Goal: Navigation & Orientation: Find specific page/section

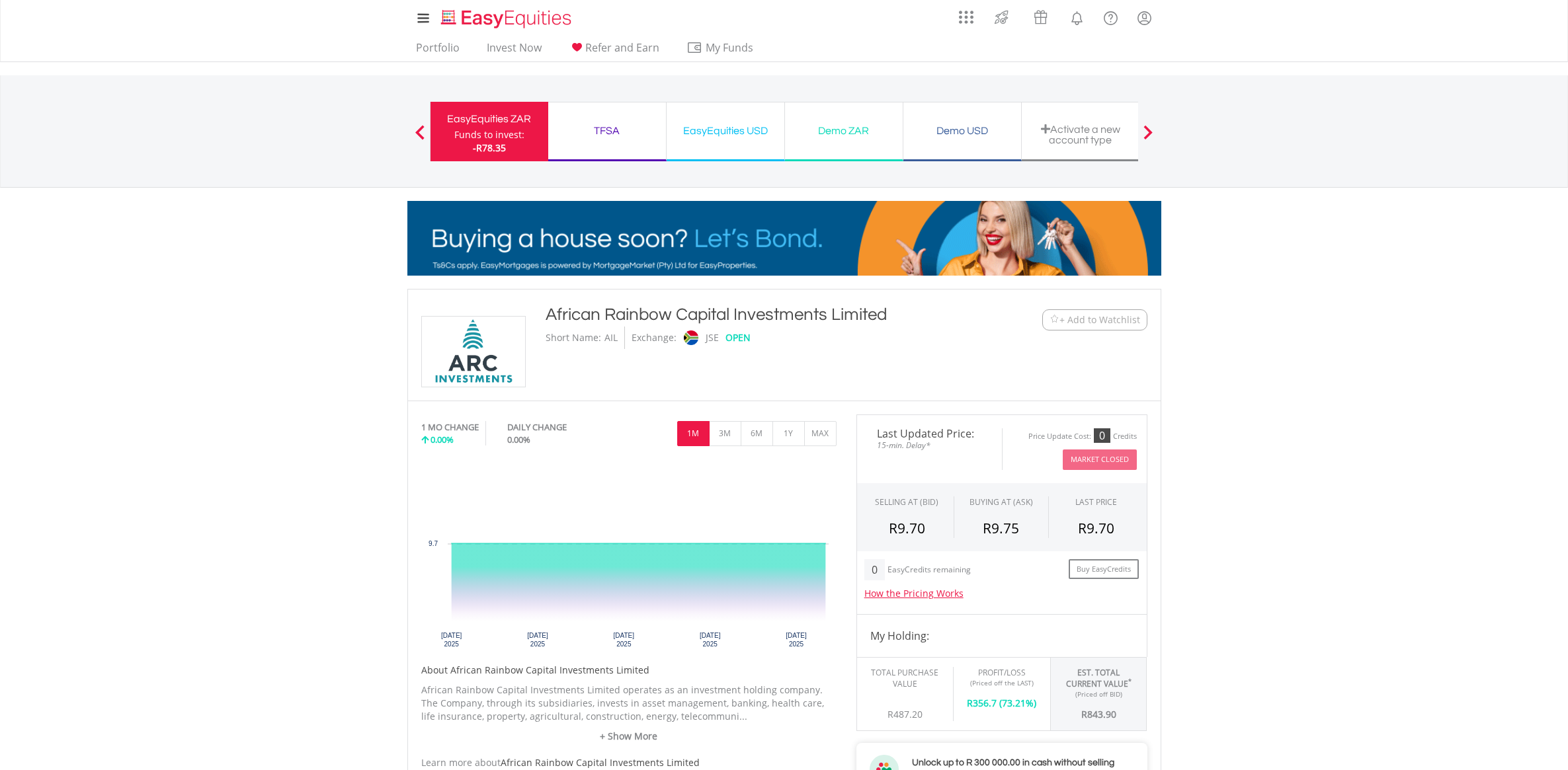
scroll to position [744, 0]
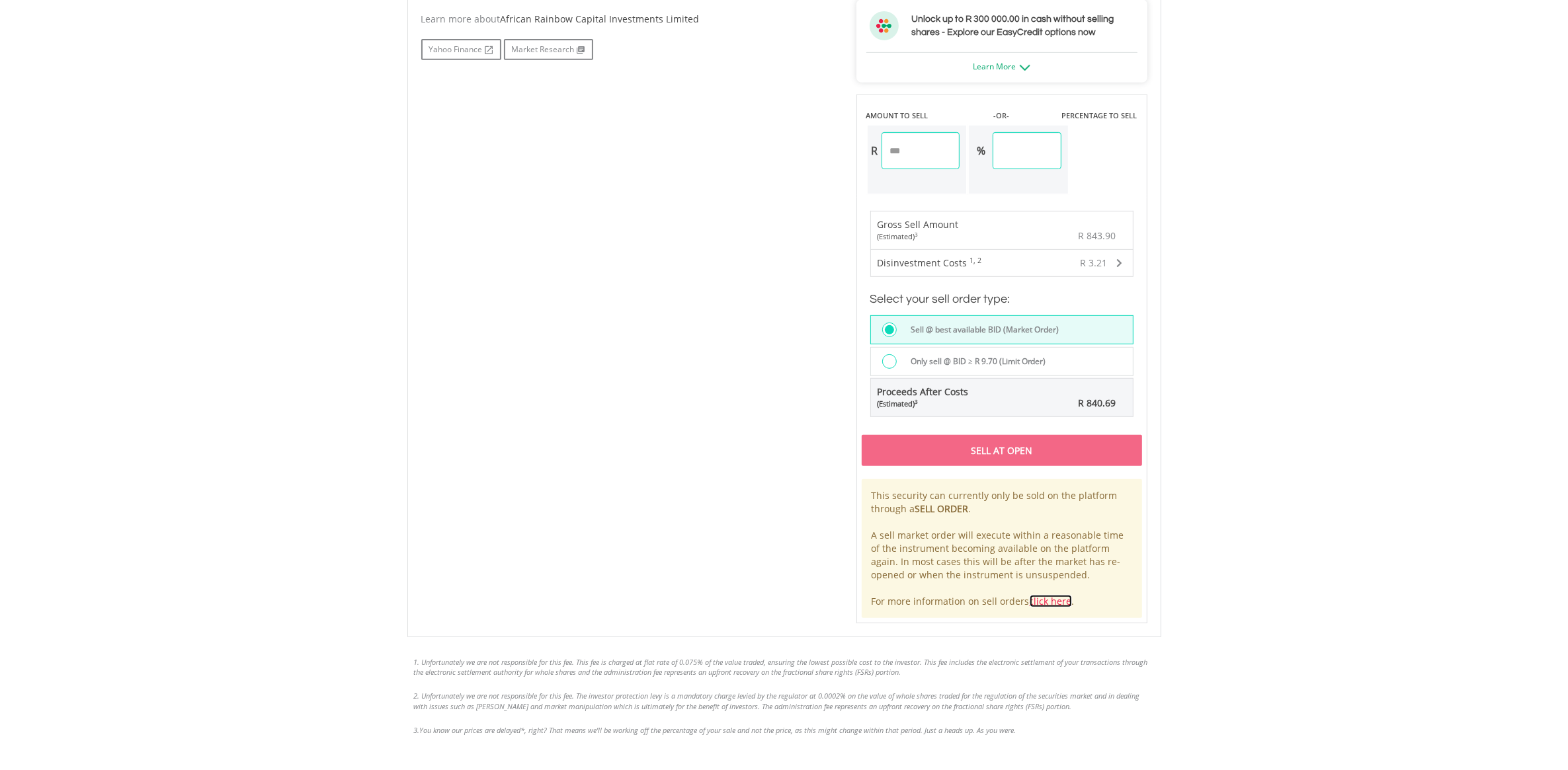
click at [1044, 603] on link "click here" at bounding box center [1051, 601] width 42 height 12
click at [1048, 600] on link "click here" at bounding box center [1051, 601] width 42 height 12
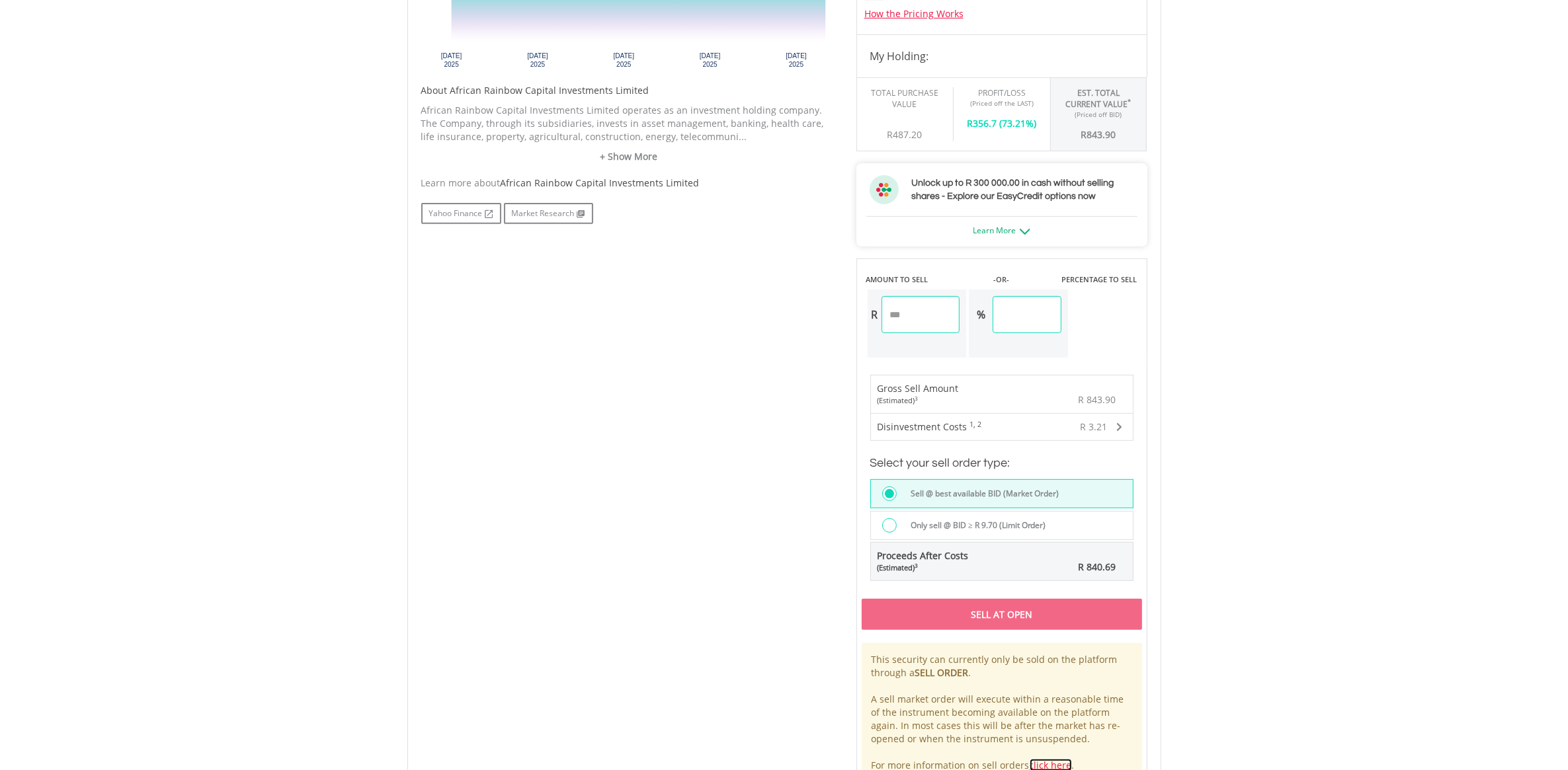
scroll to position [579, 0]
click at [1019, 230] on link "Learn More" at bounding box center [1002, 232] width 57 height 12
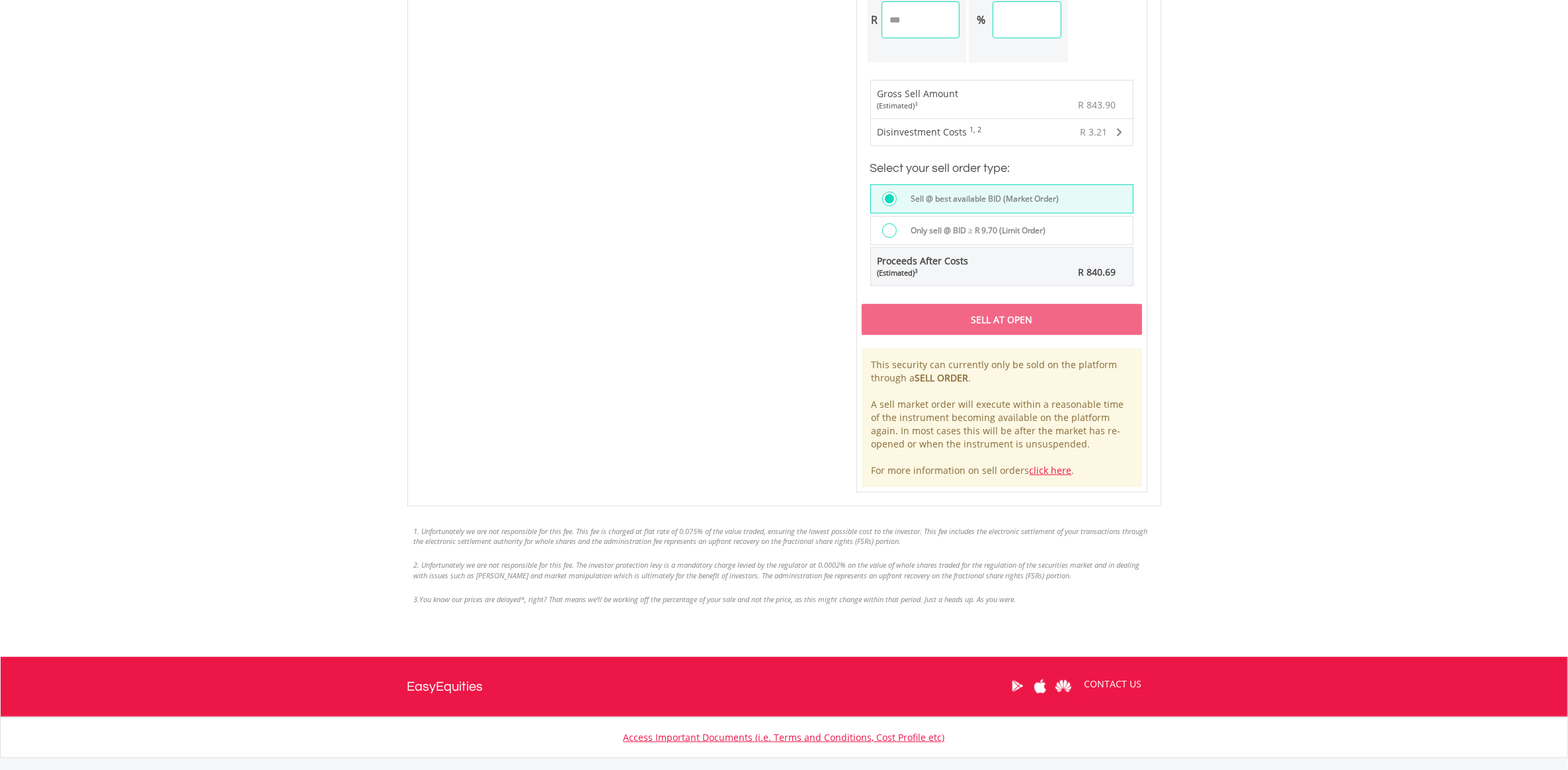
scroll to position [1157, 0]
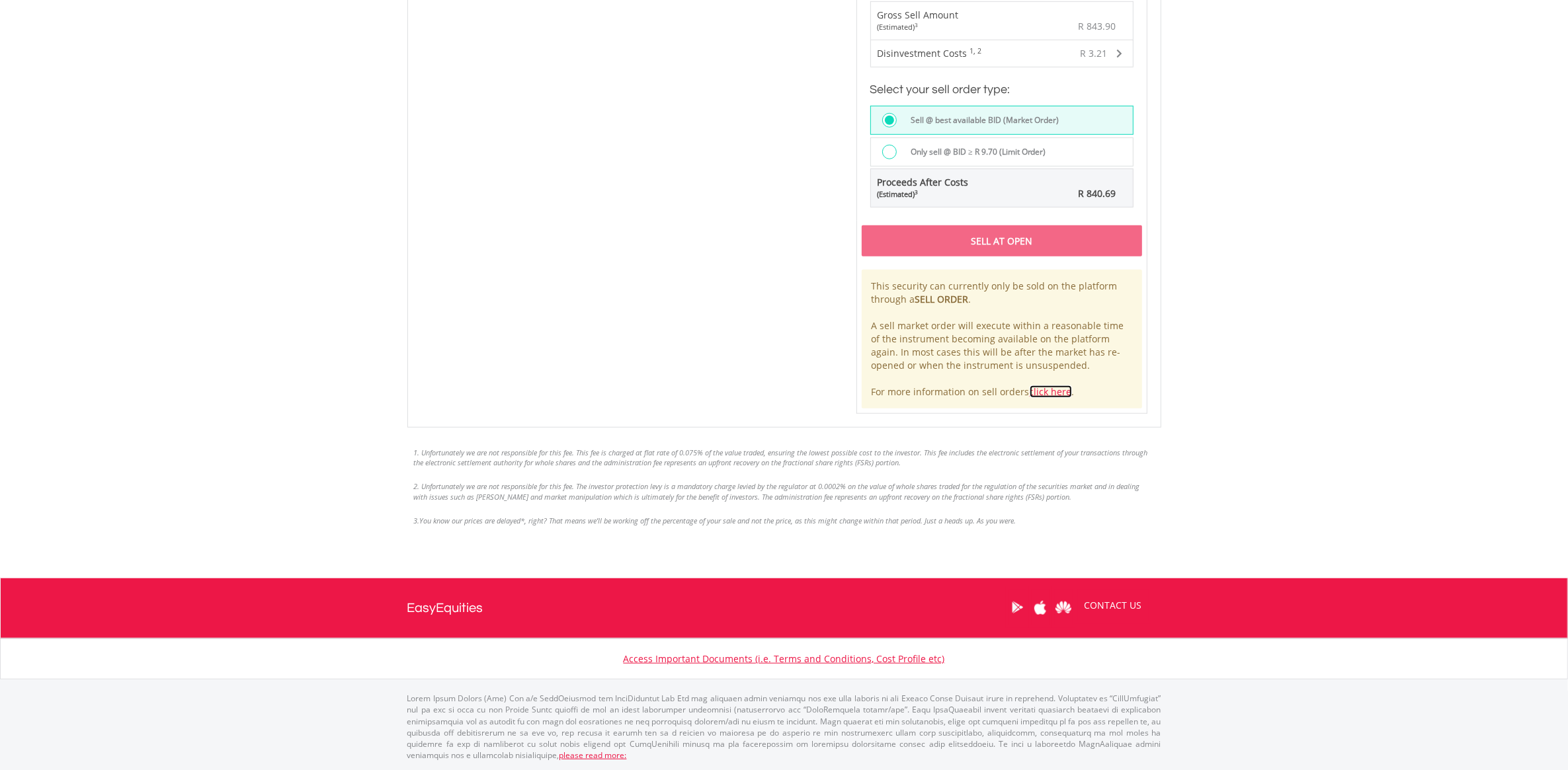
click at [1047, 389] on link "click here" at bounding box center [1051, 391] width 42 height 12
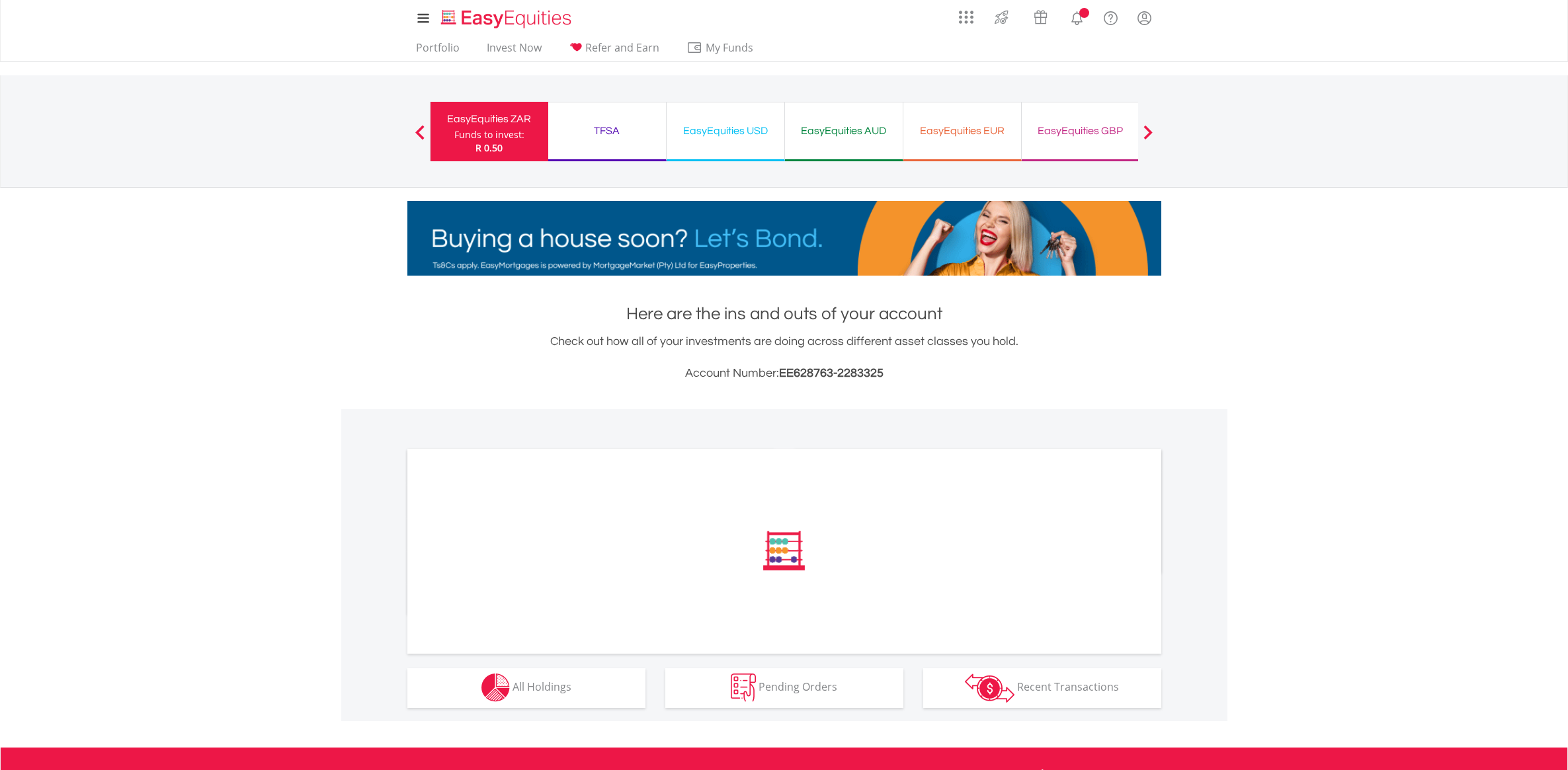
scroll to position [169, 0]
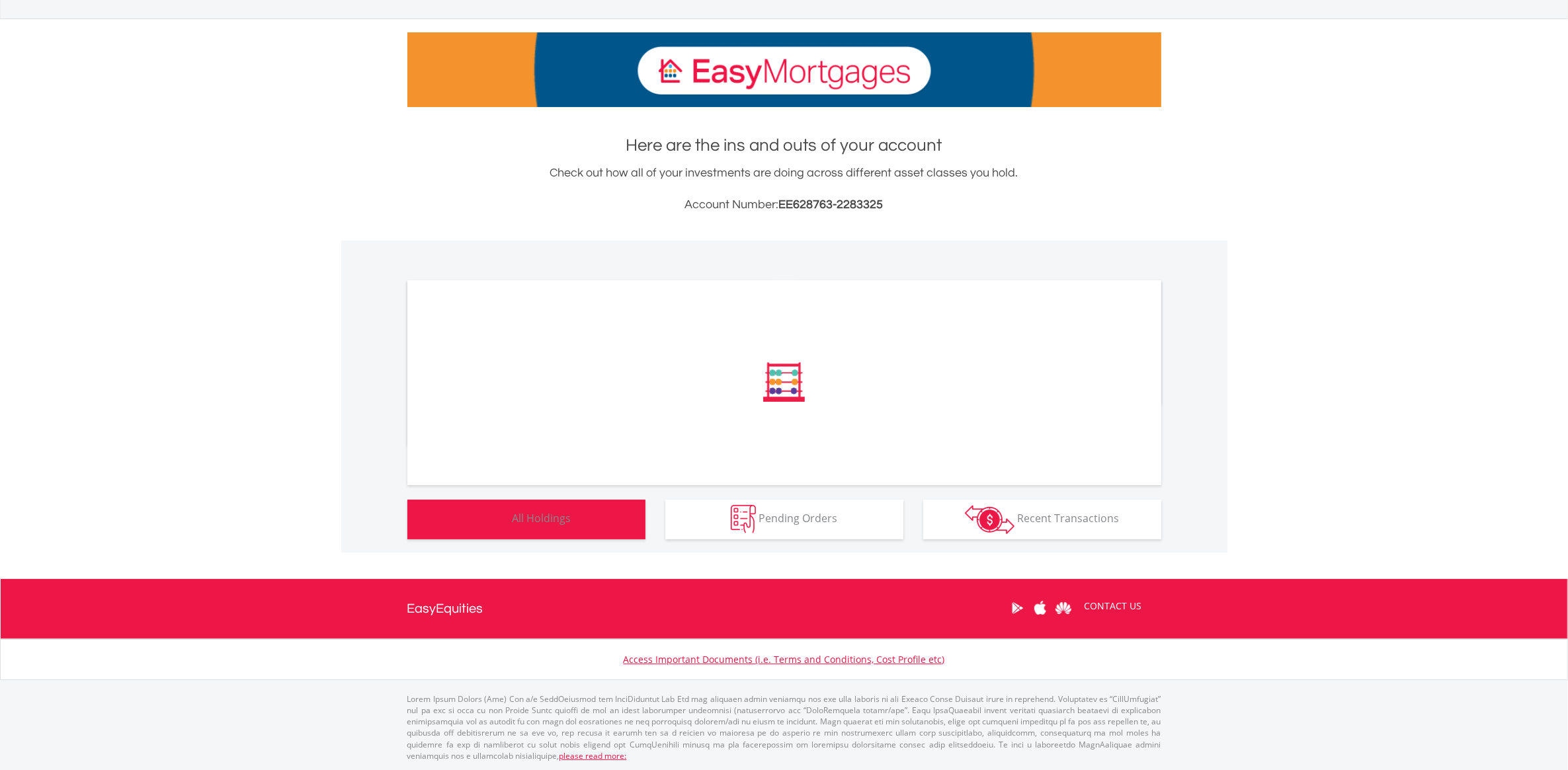
click at [521, 521] on span "All Holdings" at bounding box center [542, 518] width 59 height 14
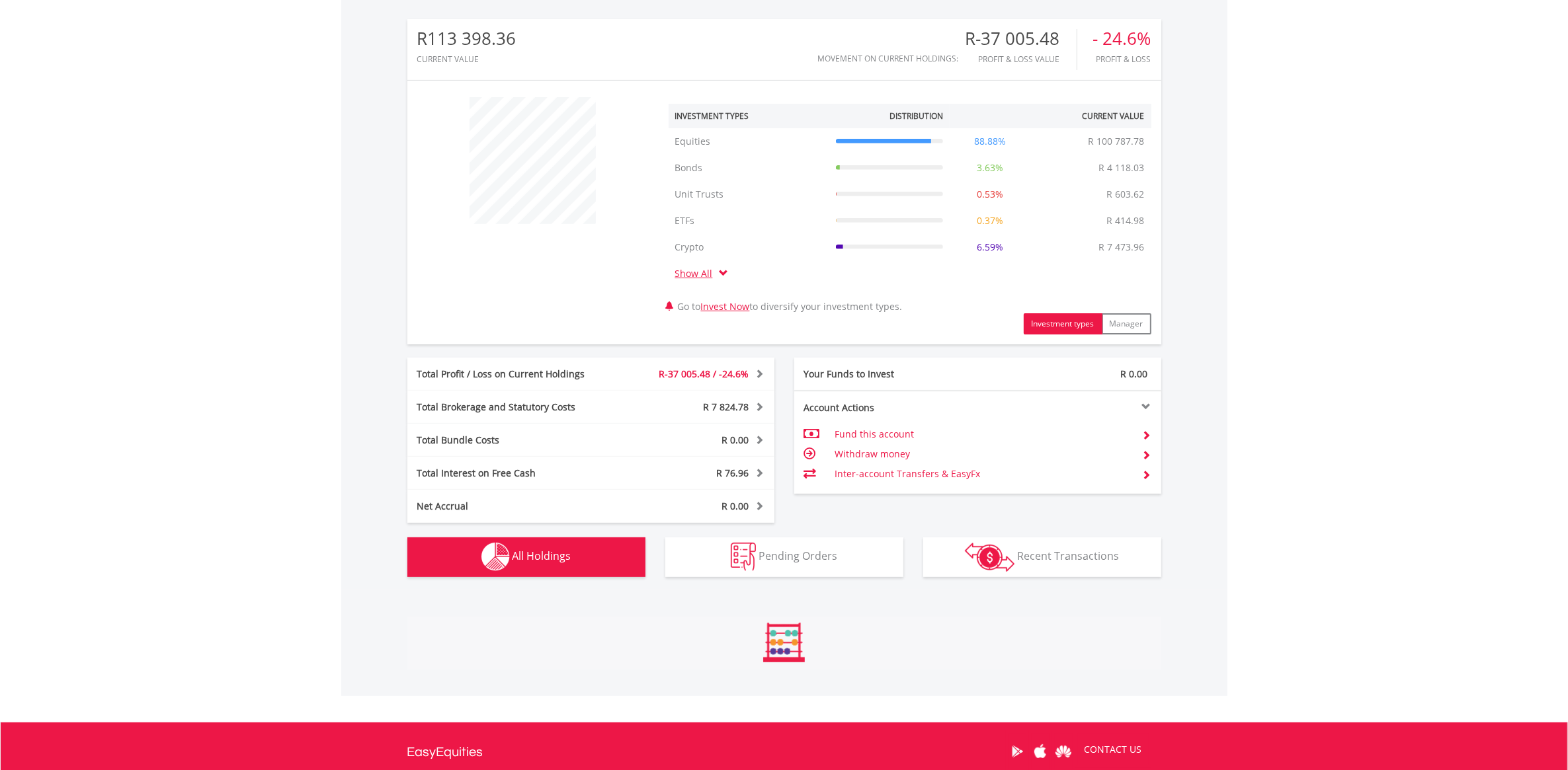
scroll to position [559, 0]
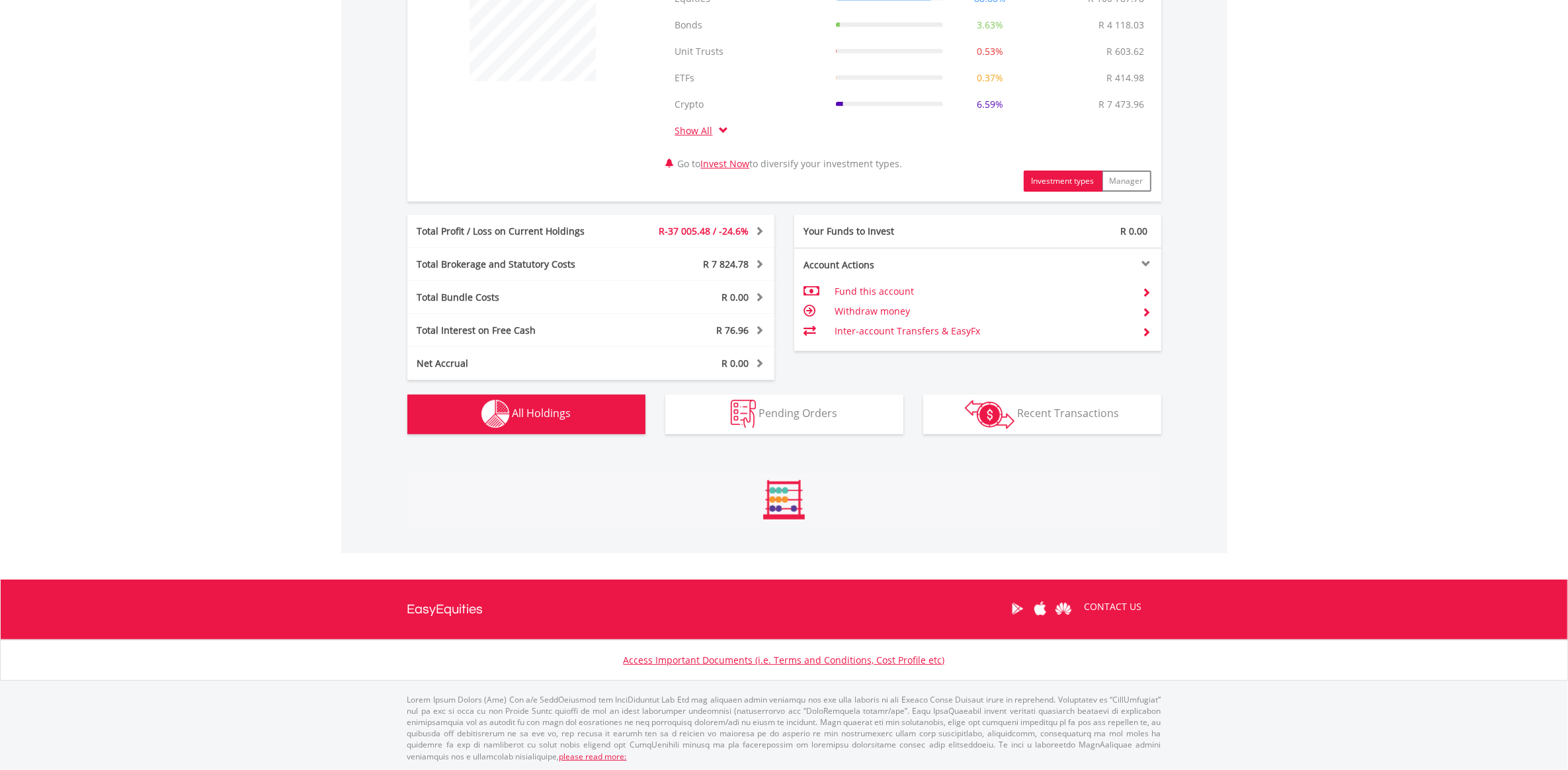
click at [1333, 324] on body "My Investments Invest Now New Listings Sell My Recurring Investments Pending Or…" at bounding box center [784, 112] width 1568 height 1342
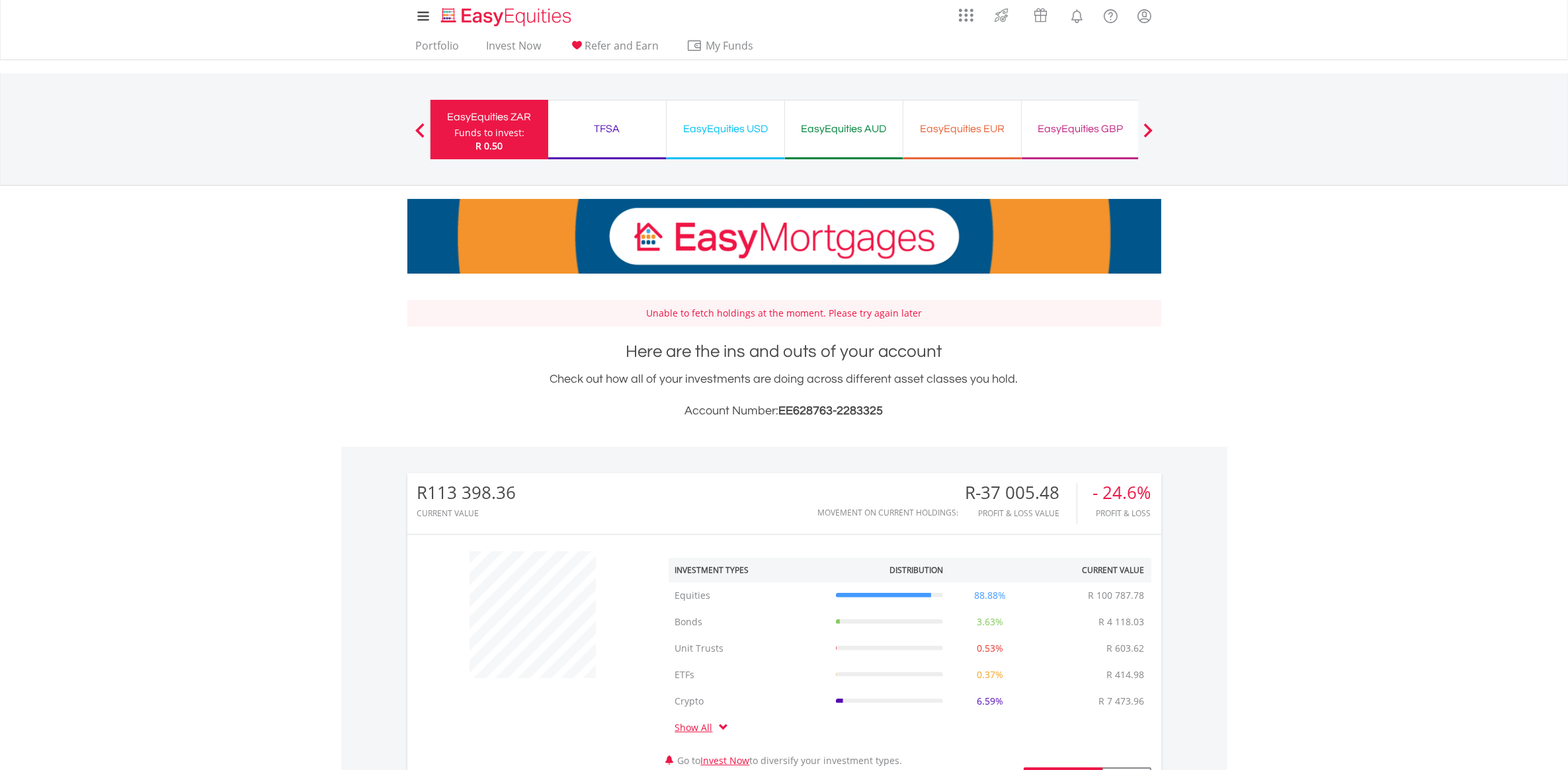
scroll to position [0, 0]
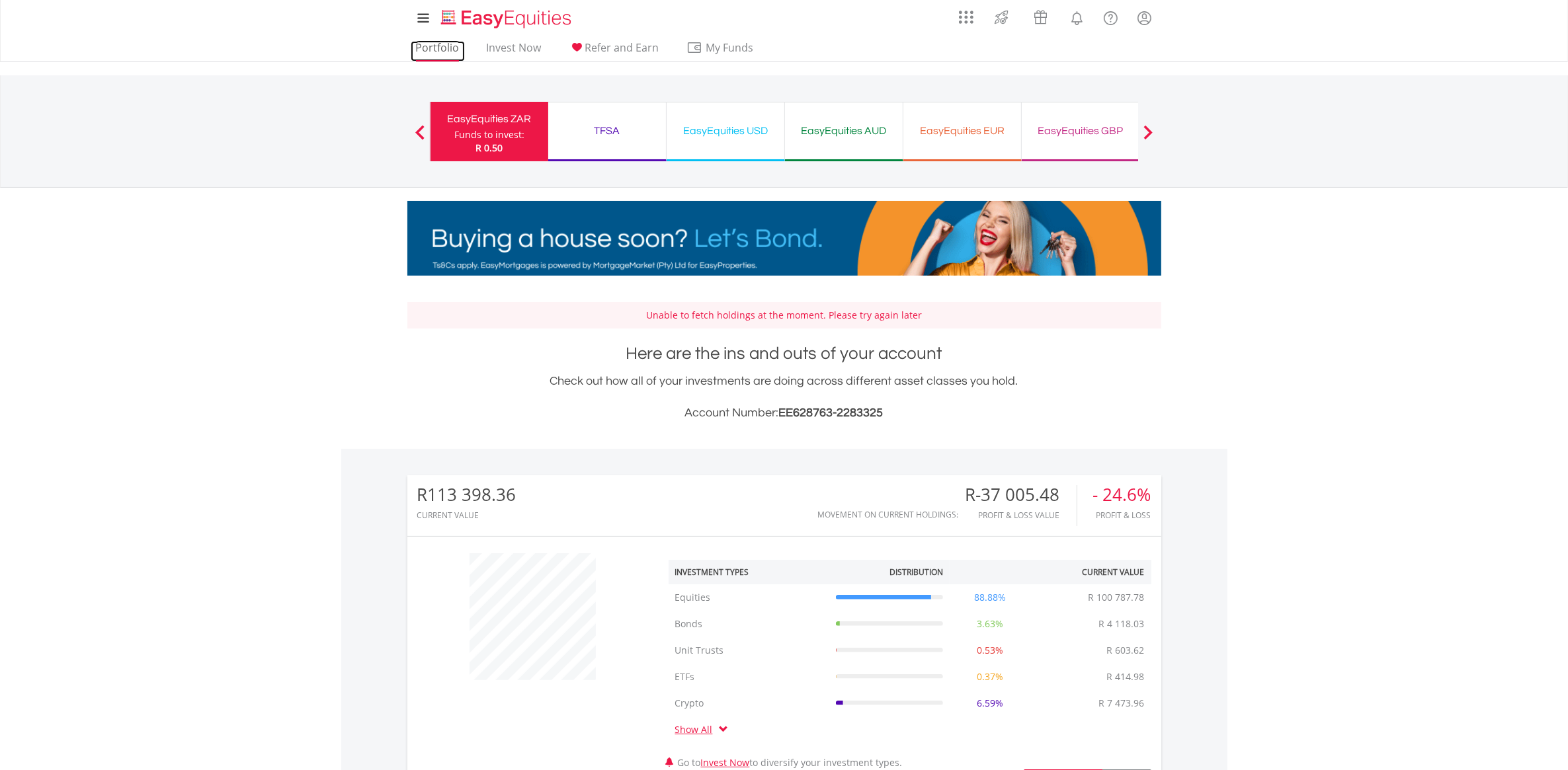
click at [428, 50] on link "Portfolio" at bounding box center [437, 51] width 54 height 21
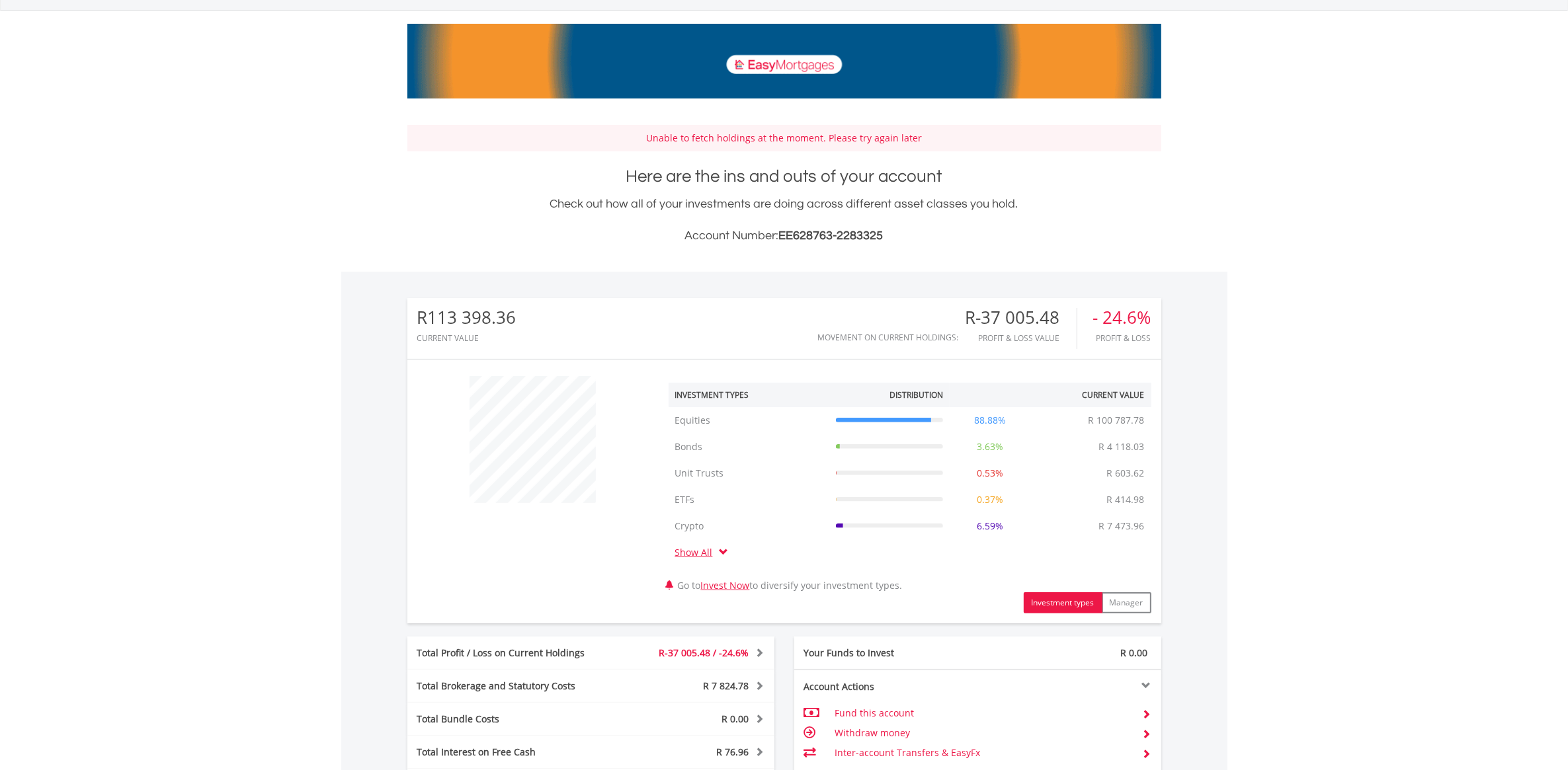
scroll to position [496, 0]
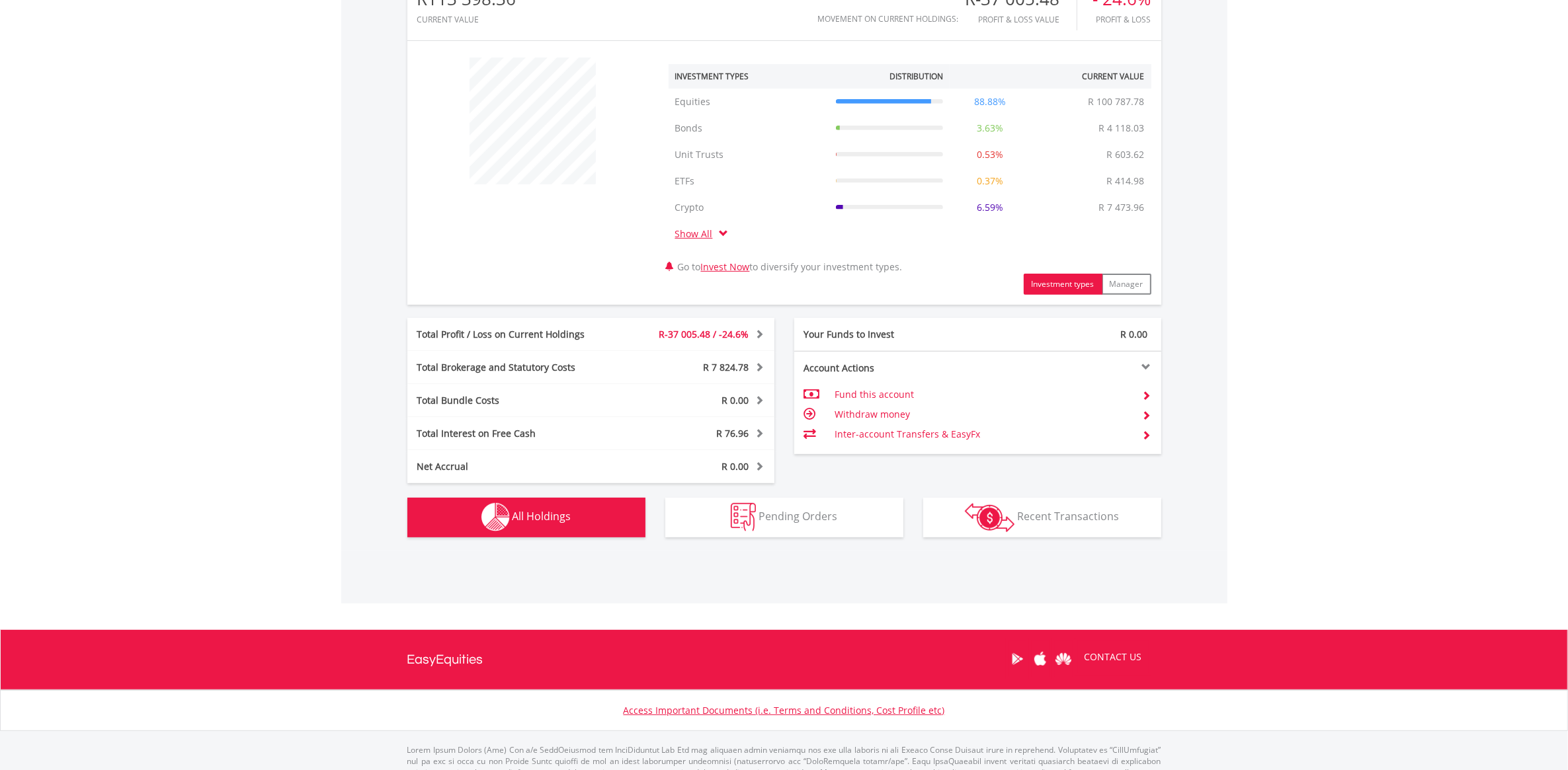
click at [545, 526] on button "Holdings All Holdings" at bounding box center [526, 518] width 238 height 40
click at [570, 517] on span "All Holdings" at bounding box center [542, 516] width 59 height 14
click at [506, 513] on img "button" at bounding box center [495, 518] width 28 height 28
click at [545, 517] on span "All Holdings" at bounding box center [542, 516] width 59 height 14
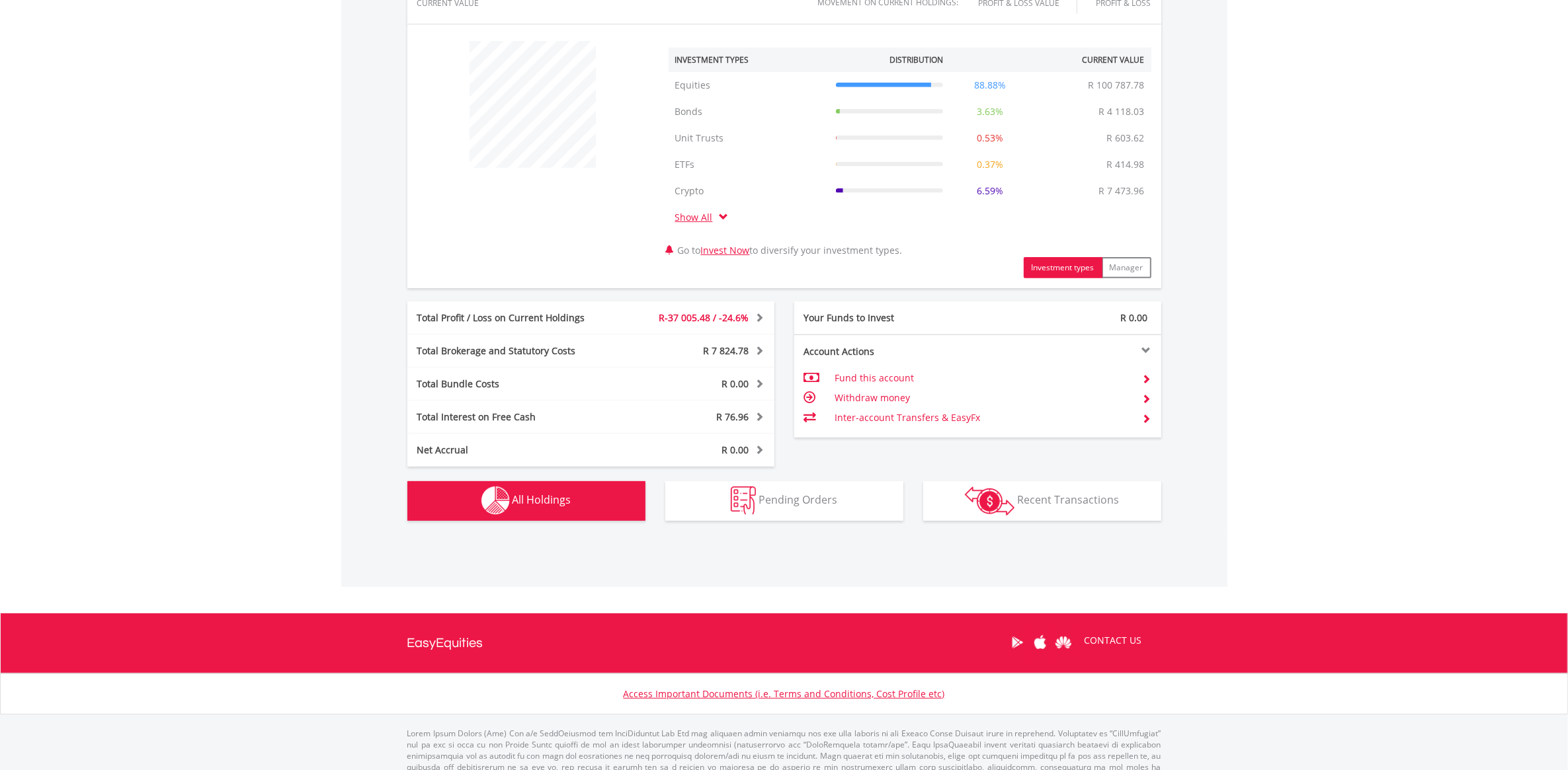
scroll to position [546, 0]
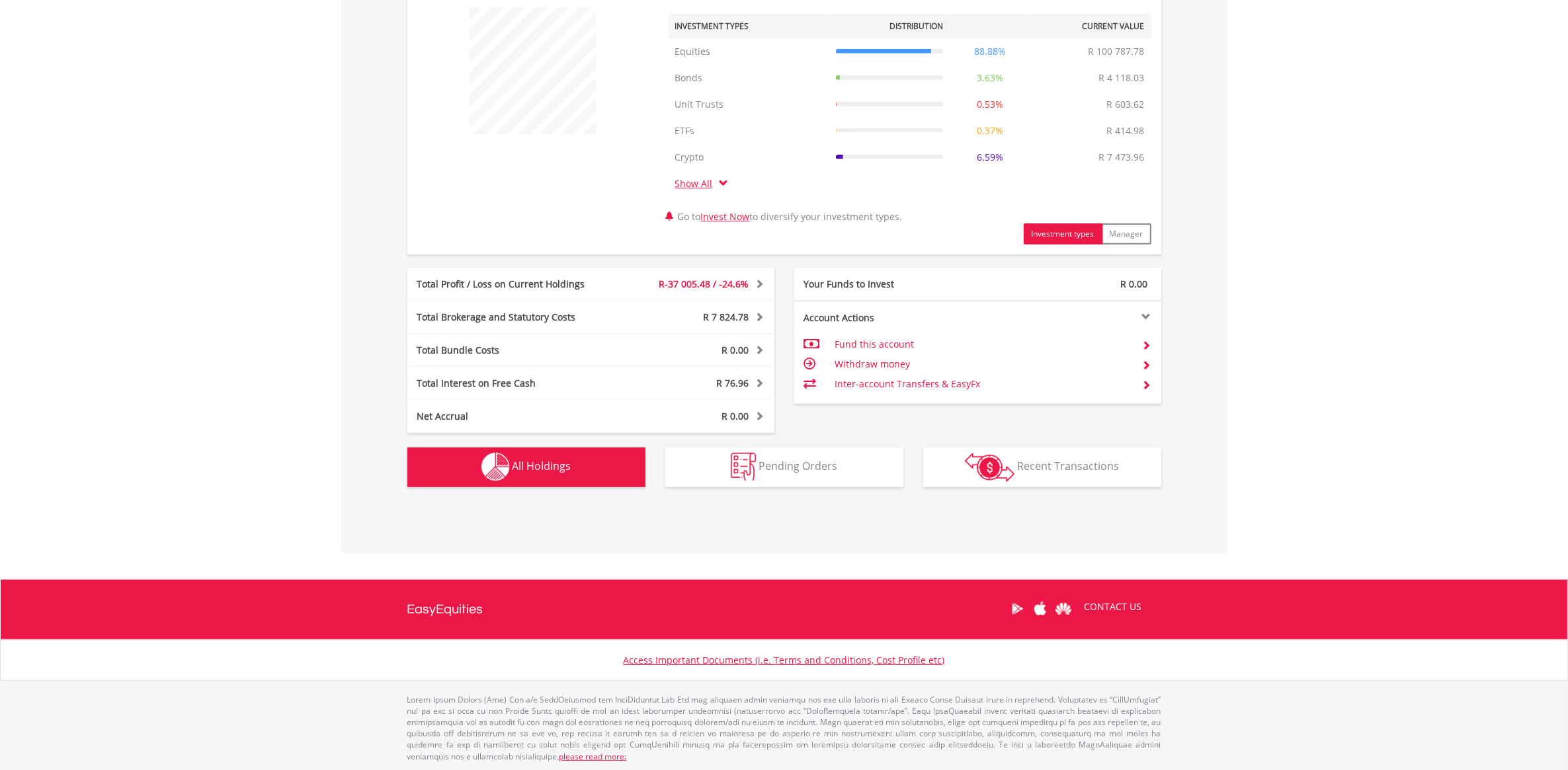
click at [510, 468] on button "Holdings All Holdings" at bounding box center [526, 468] width 238 height 40
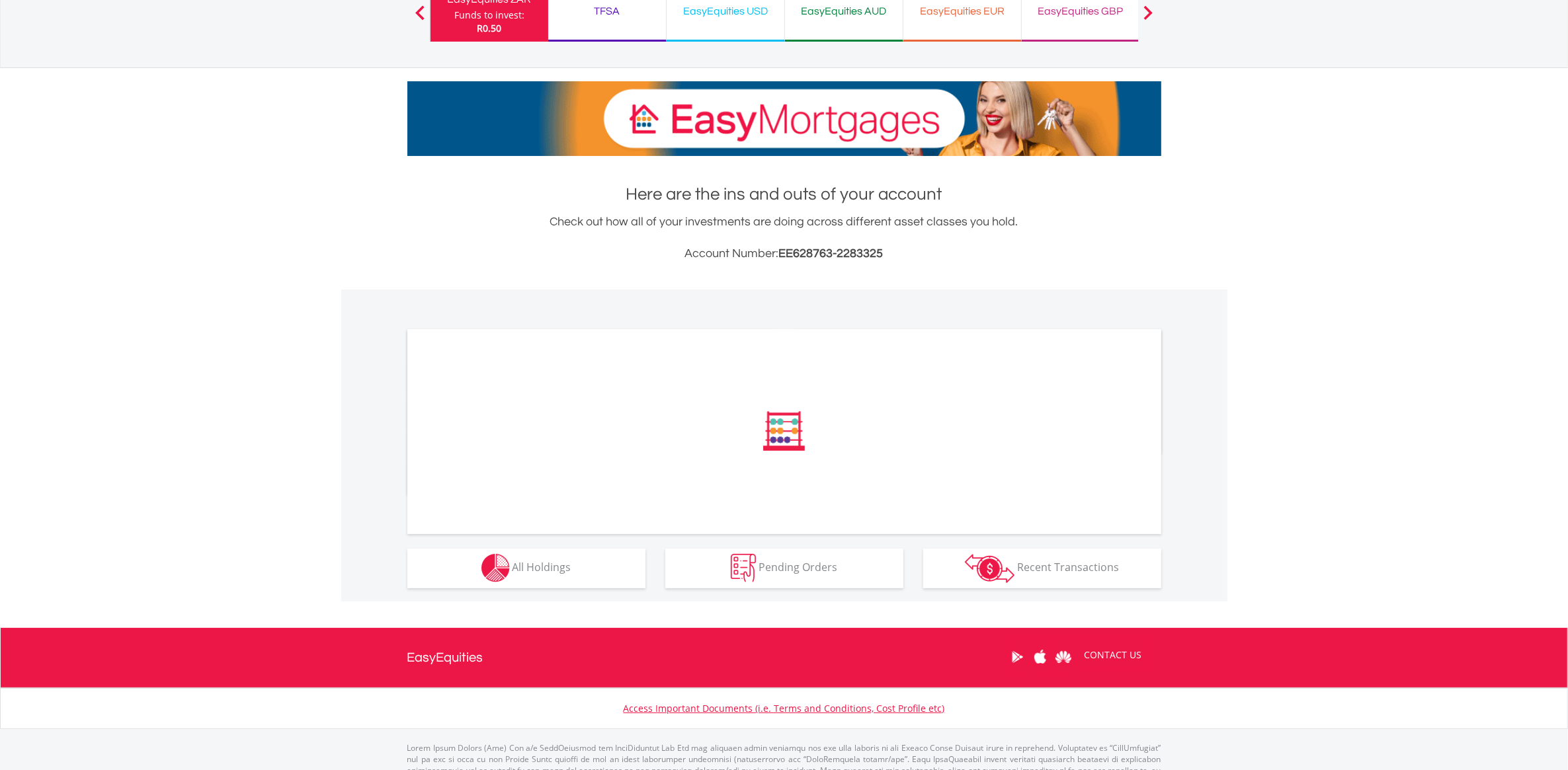
scroll to position [169, 0]
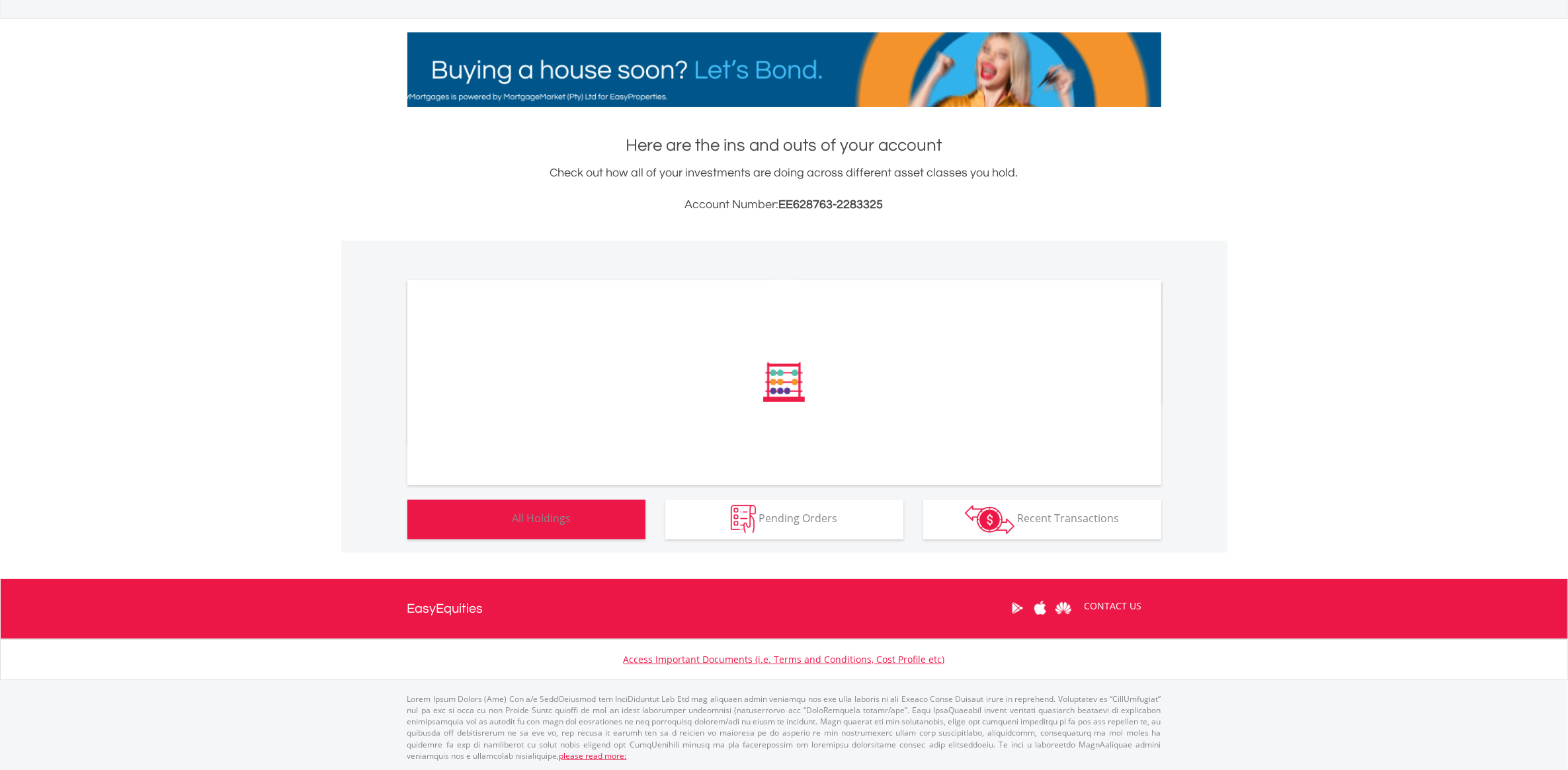
click at [547, 519] on span "All Holdings" at bounding box center [542, 518] width 59 height 14
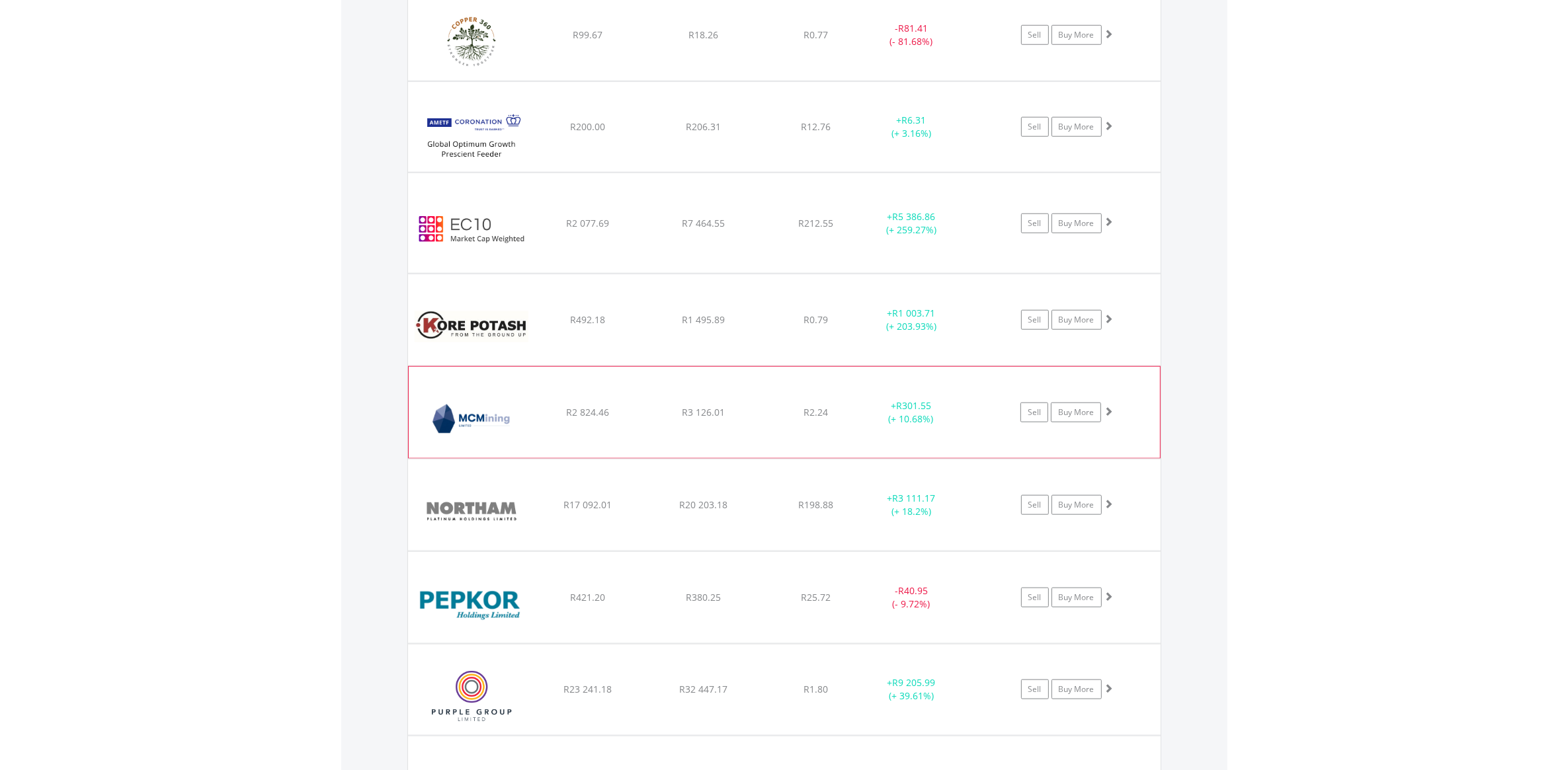
scroll to position [1589, 0]
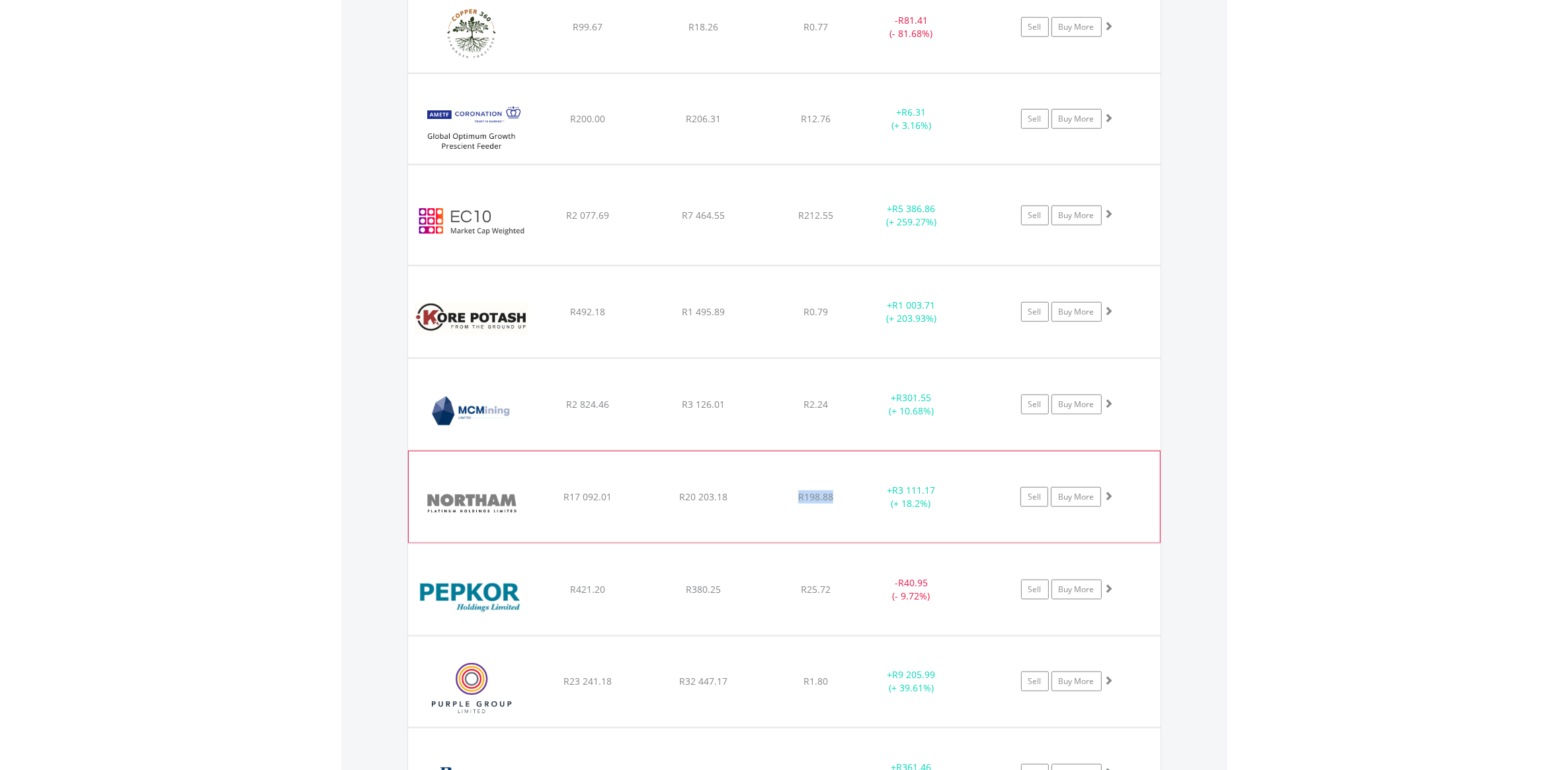
drag, startPoint x: 834, startPoint y: 497, endPoint x: 797, endPoint y: 501, distance: 37.2
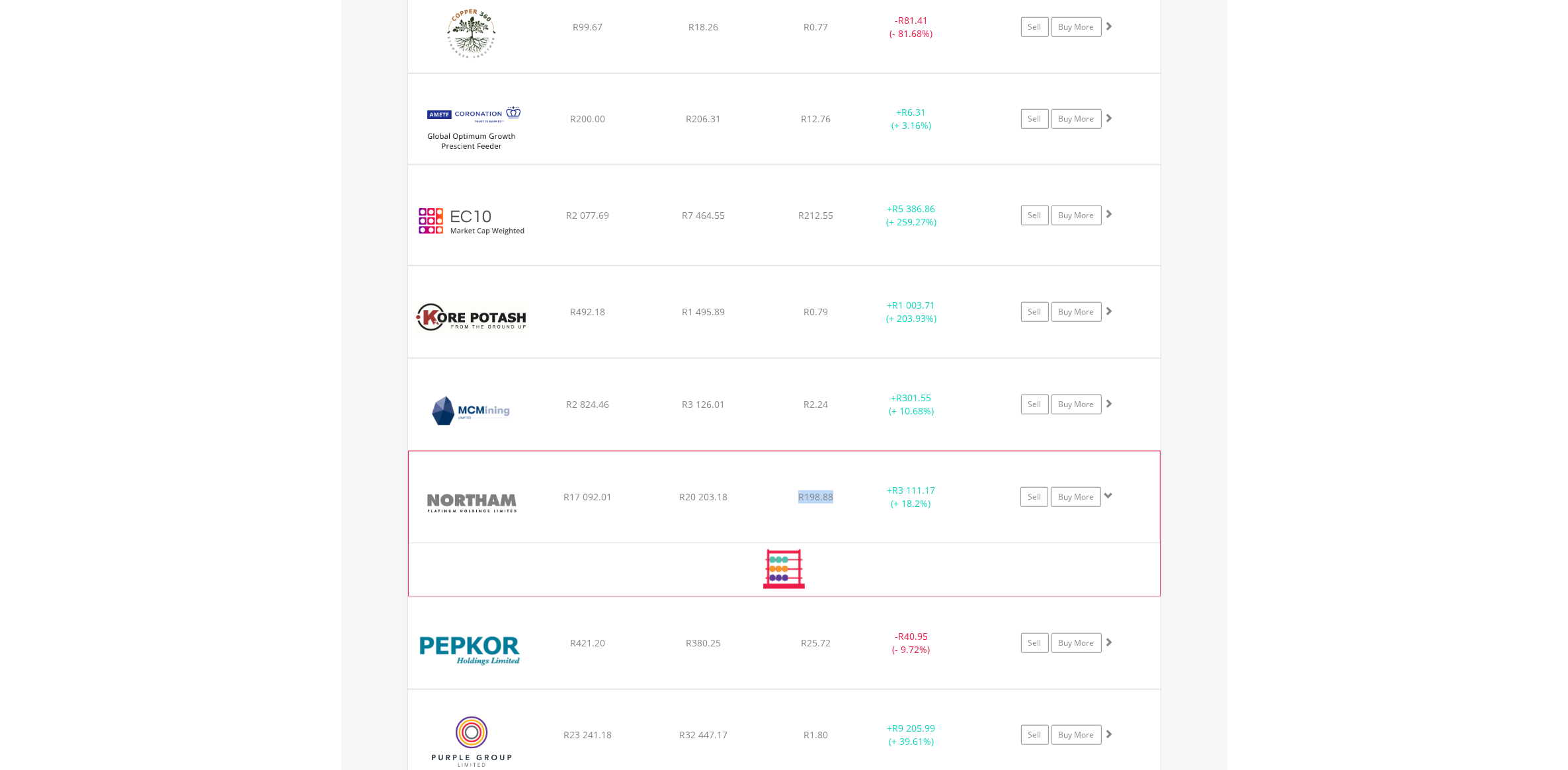
copy span "R198.88"
